Goal: Task Accomplishment & Management: Use online tool/utility

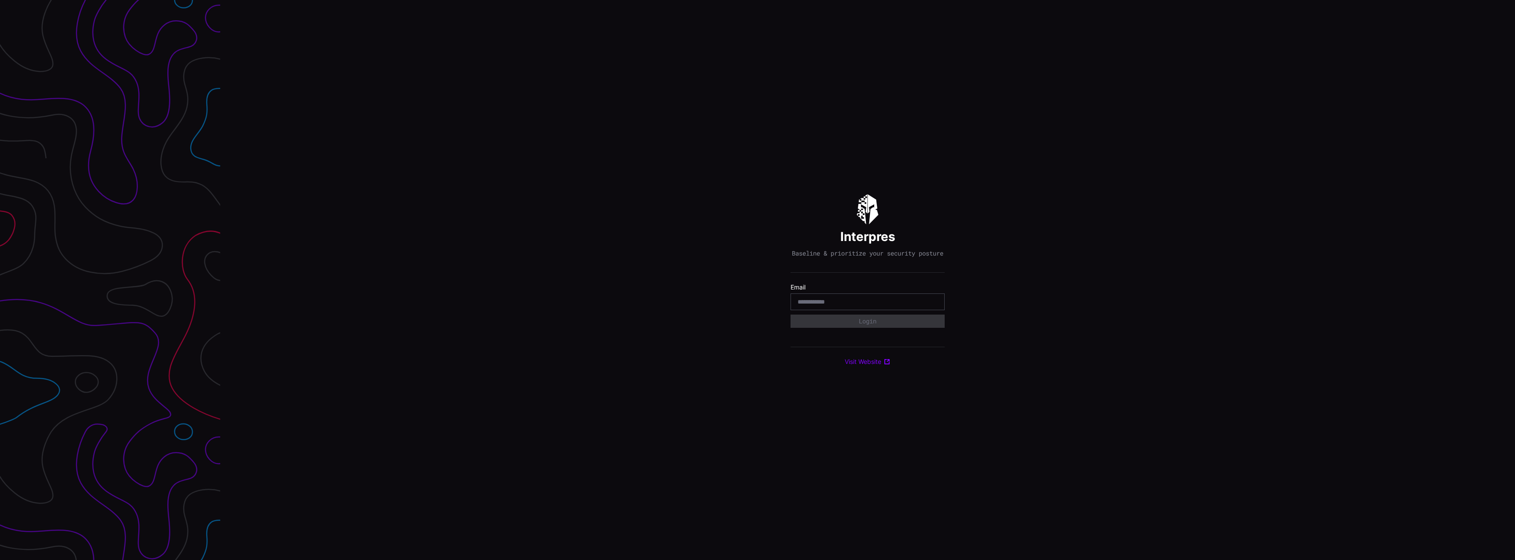
click at [839, 306] on input "email" at bounding box center [867, 302] width 140 height 8
type input "**********"
click at [790, 314] on button "Login" at bounding box center [867, 320] width 154 height 13
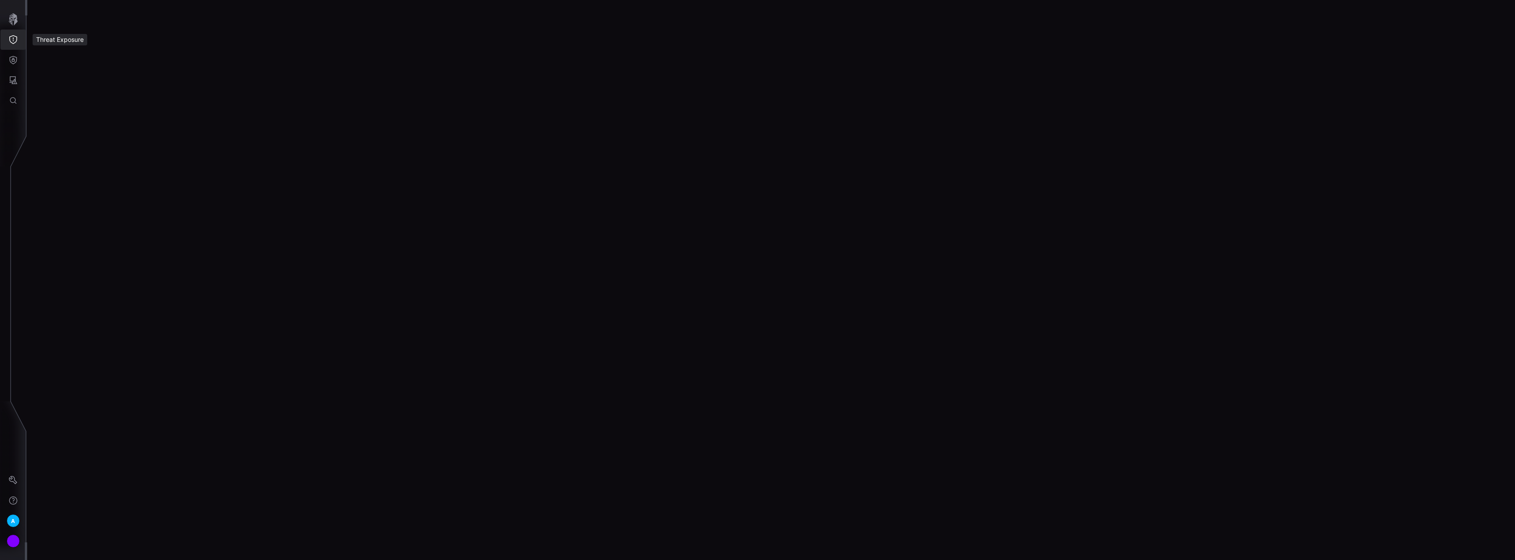
click at [12, 39] on icon "Threat Exposure" at bounding box center [13, 39] width 9 height 9
click at [14, 59] on div at bounding box center [757, 280] width 1515 height 560
click at [13, 82] on icon "Attack Surface" at bounding box center [14, 80] width 8 height 8
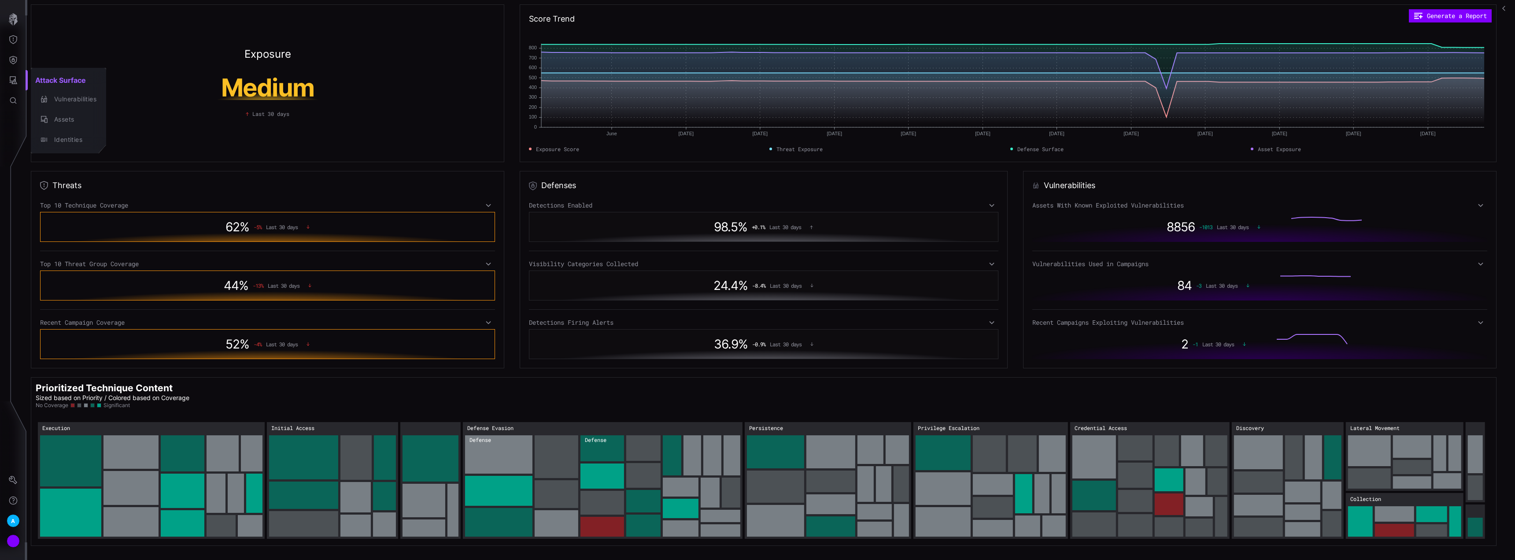
click at [5, 58] on div at bounding box center [757, 280] width 1515 height 560
click at [12, 60] on icon "Defense Surface" at bounding box center [13, 59] width 9 height 9
click at [71, 119] on div "Integrations" at bounding box center [83, 119] width 66 height 11
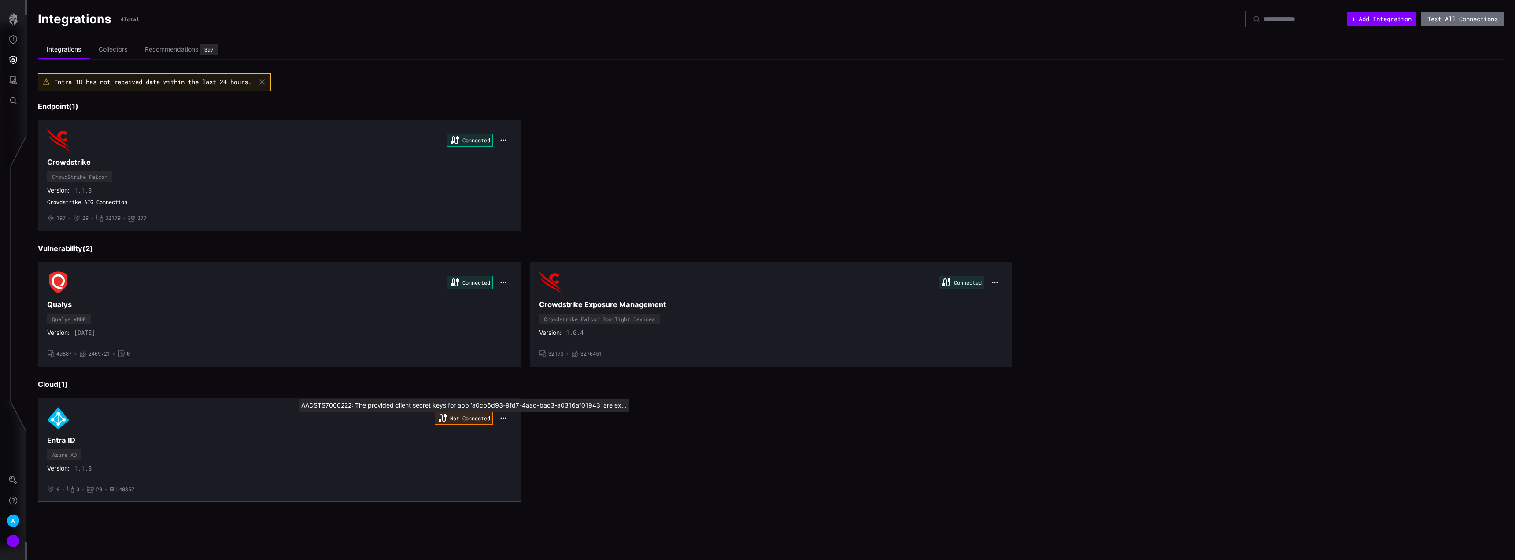
click at [475, 416] on div "Not Connected" at bounding box center [464, 417] width 58 height 13
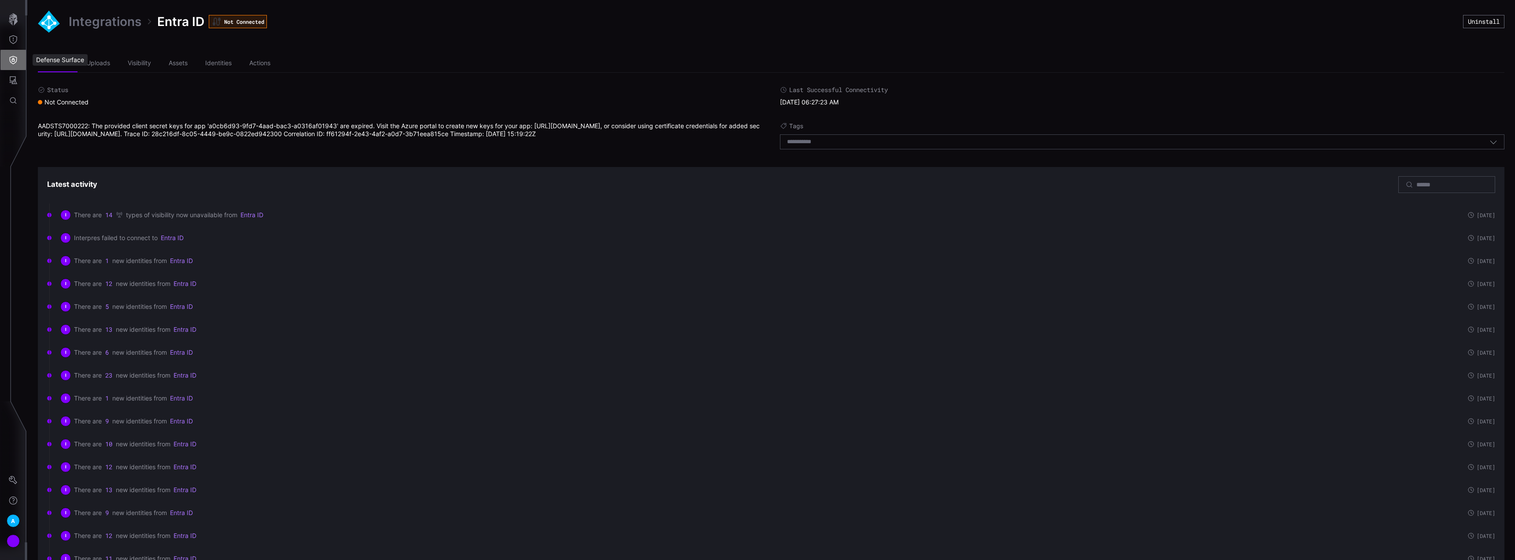
click at [18, 59] on button "Defense Surface" at bounding box center [13, 60] width 26 height 20
click at [73, 122] on div "Integrations" at bounding box center [83, 119] width 66 height 11
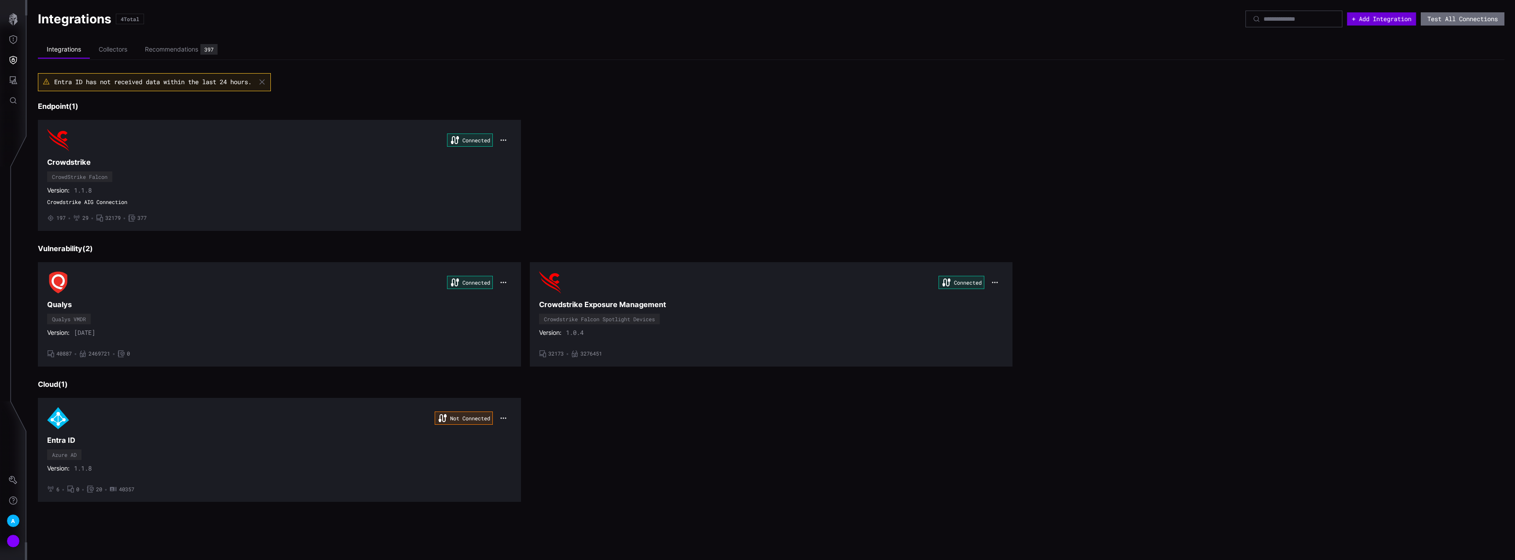
click at [1362, 20] on button "+ Add Integration" at bounding box center [1381, 18] width 69 height 13
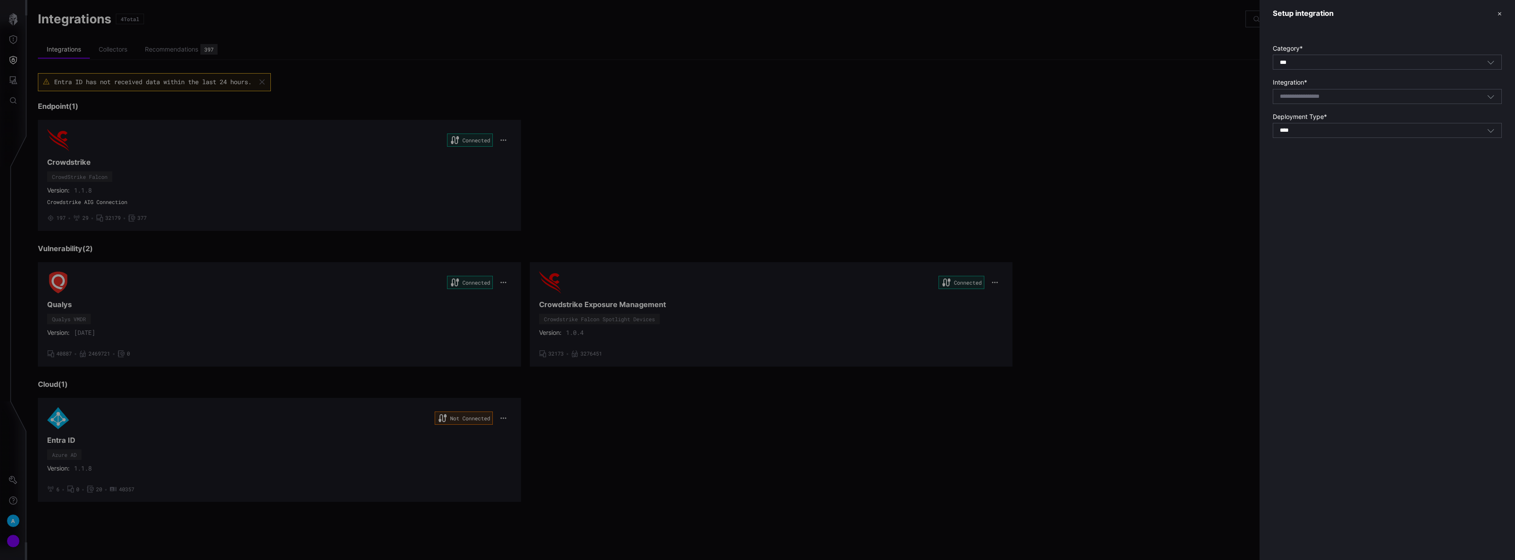
click at [1429, 90] on div "Select integration" at bounding box center [1386, 96] width 229 height 15
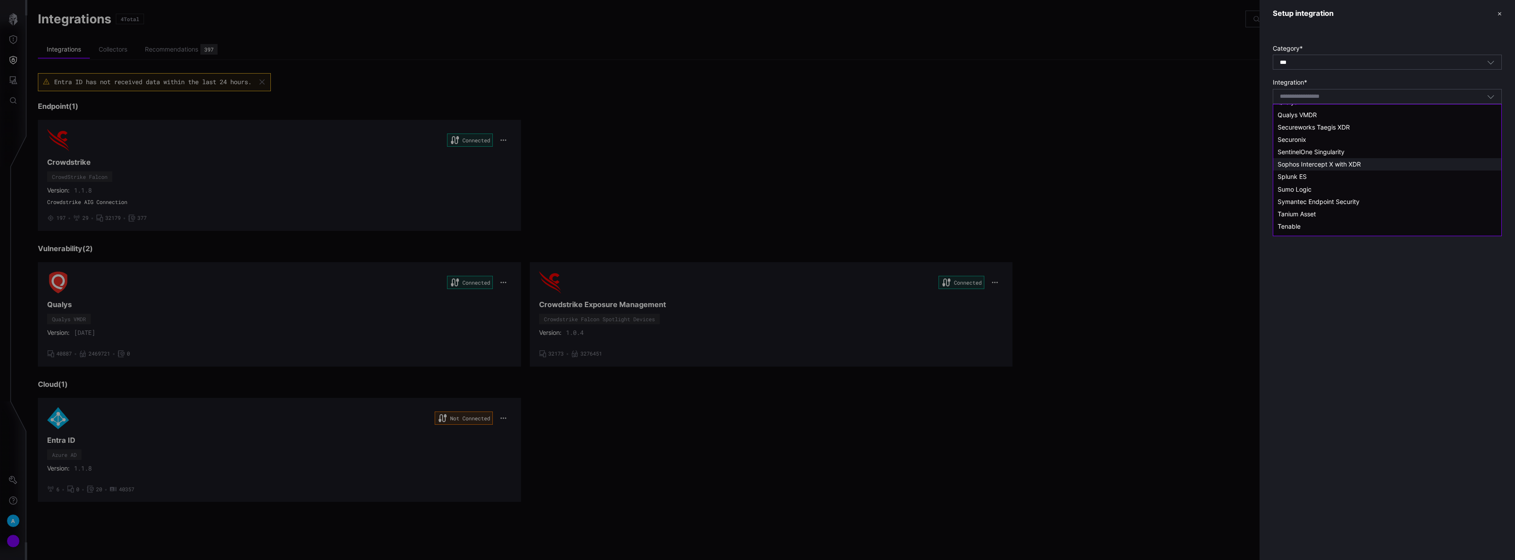
scroll to position [737, 0]
click at [1301, 165] on span "Tanium Asset" at bounding box center [1296, 166] width 38 height 7
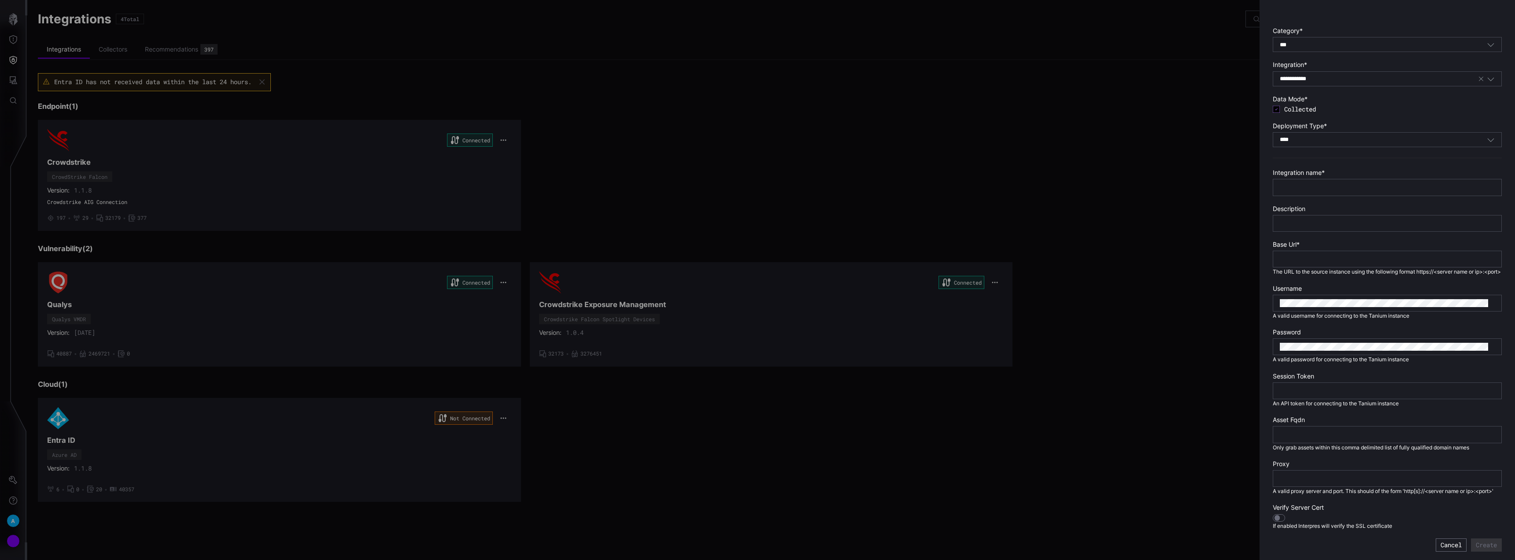
scroll to position [34, 0]
click at [1487, 74] on icon "button" at bounding box center [1490, 78] width 8 height 8
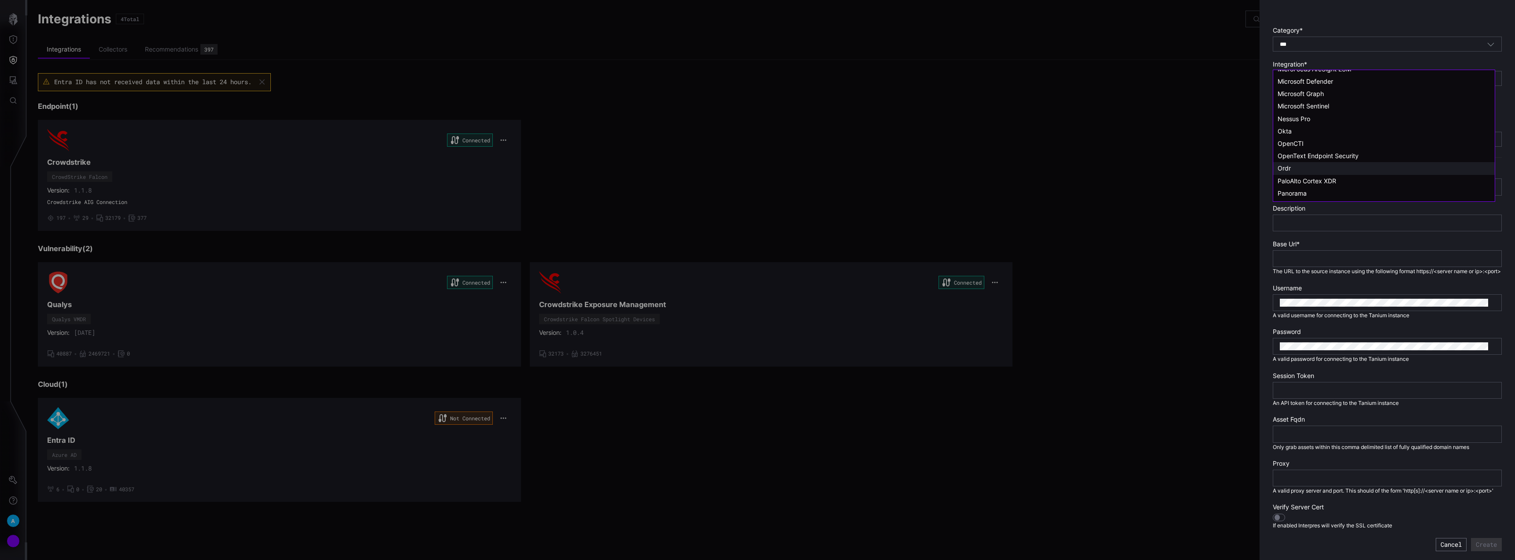
scroll to position [572, 0]
click at [1334, 158] on div "Proofpoint SaaS" at bounding box center [1383, 162] width 213 height 8
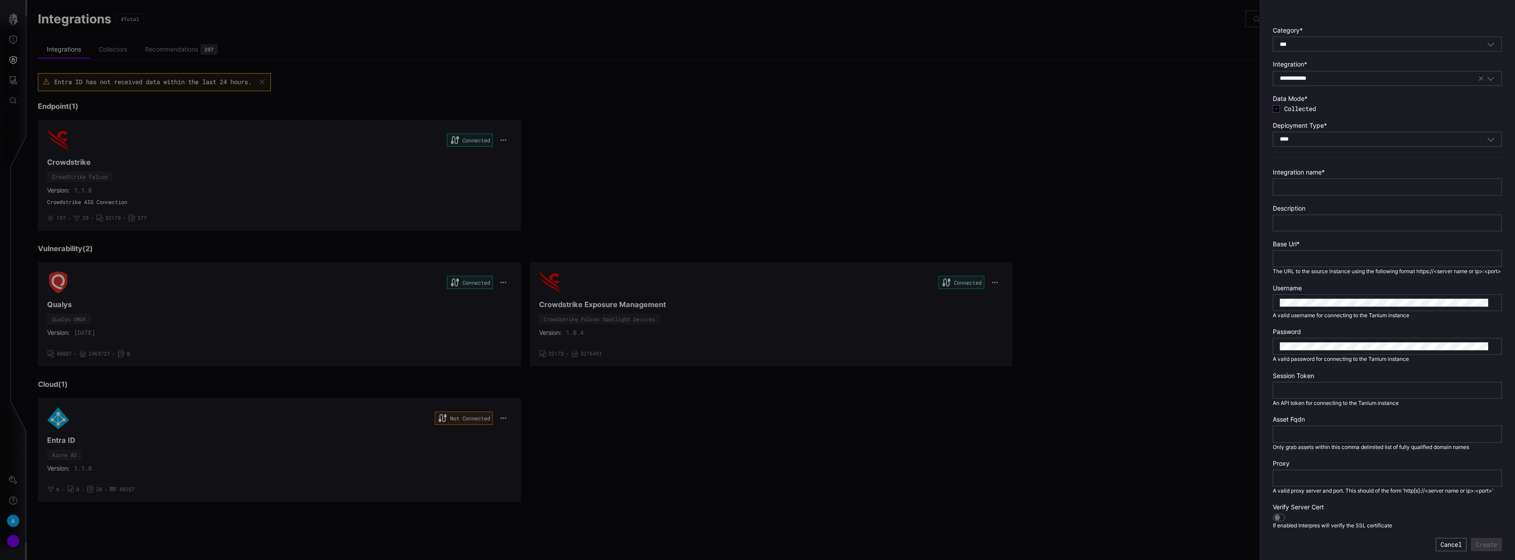
type input "**********"
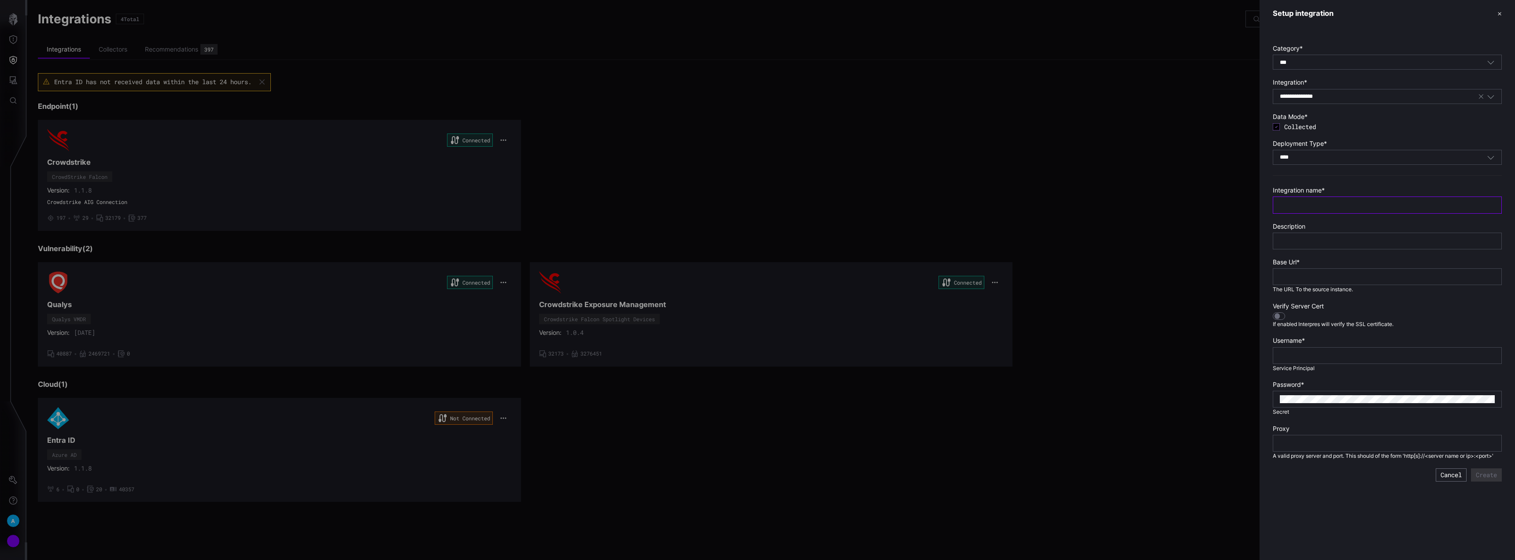
click at [1325, 202] on input "text" at bounding box center [1386, 205] width 215 height 8
click at [689, 212] on div at bounding box center [757, 280] width 1515 height 560
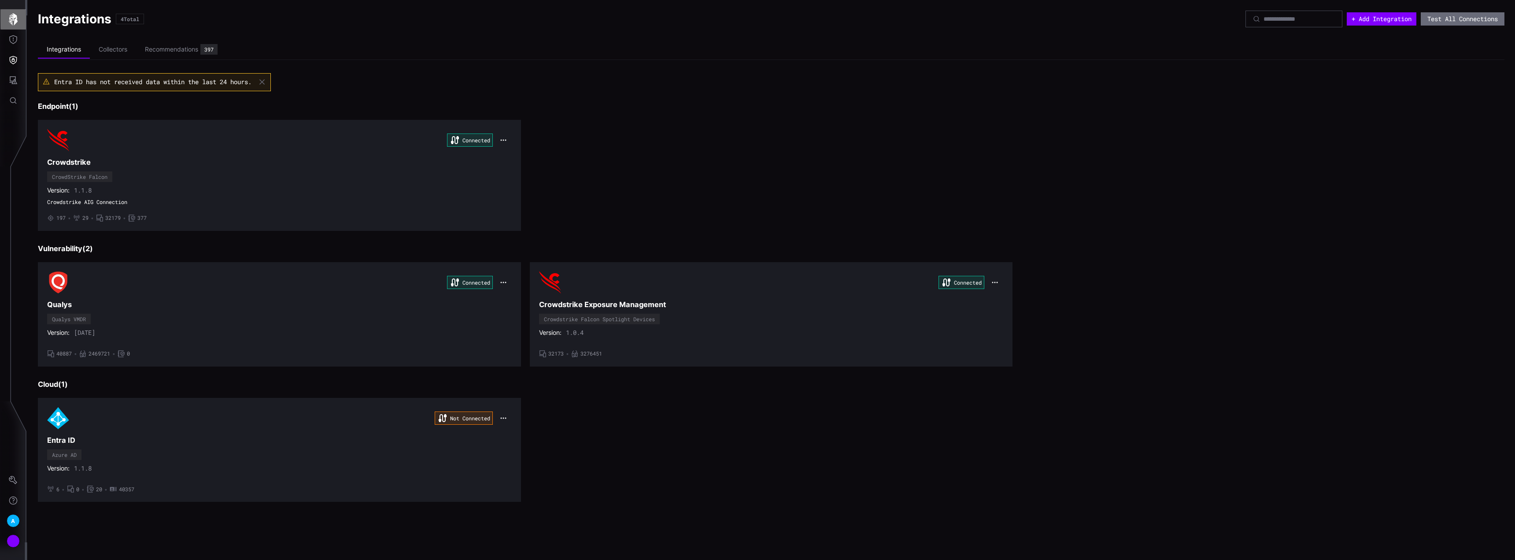
click at [10, 17] on icon "button" at bounding box center [13, 19] width 9 height 12
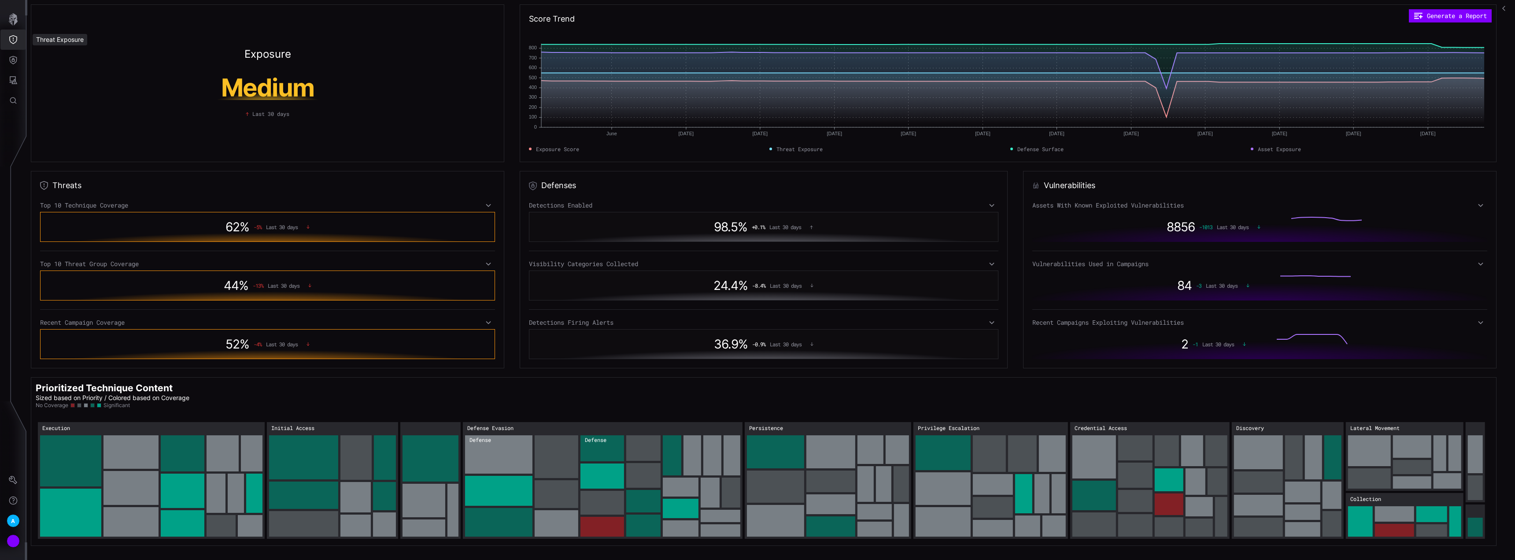
click at [16, 44] on button "Threat Exposure" at bounding box center [13, 39] width 26 height 20
click at [60, 157] on div "Threat Profile" at bounding box center [75, 160] width 50 height 11
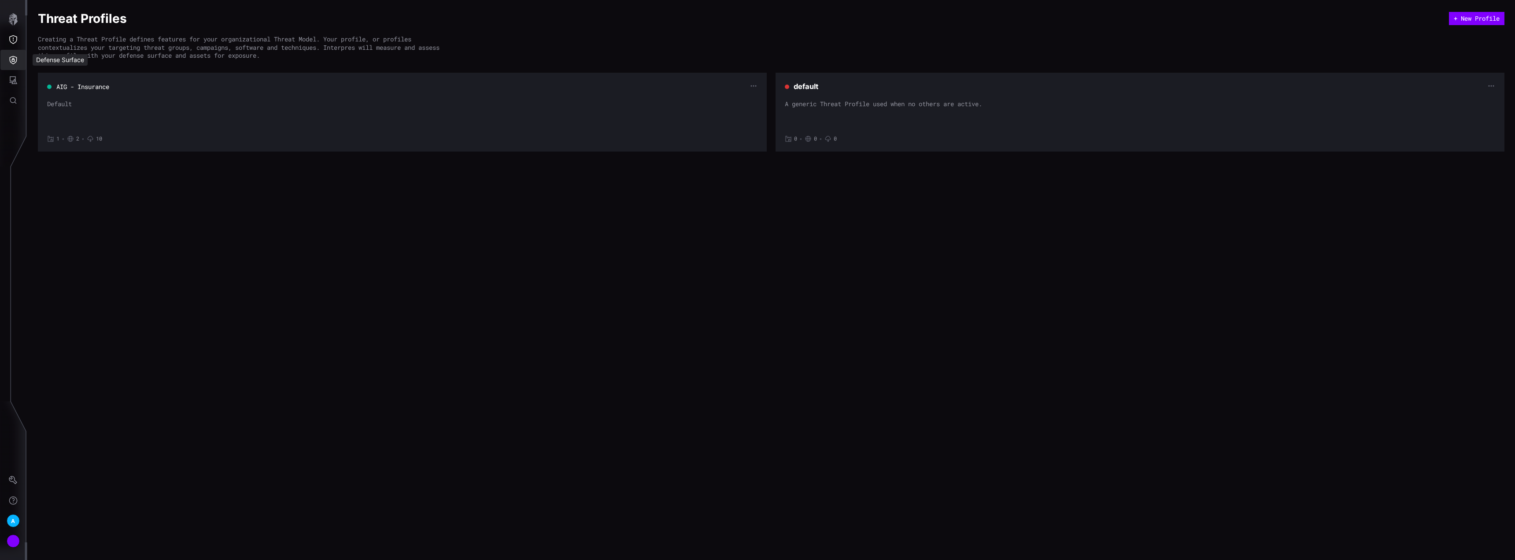
click at [10, 63] on icon "Defense Surface" at bounding box center [13, 59] width 9 height 9
click at [8, 32] on div at bounding box center [757, 280] width 1515 height 560
click at [11, 18] on icon "button" at bounding box center [13, 19] width 12 height 12
